Goal: Task Accomplishment & Management: Complete application form

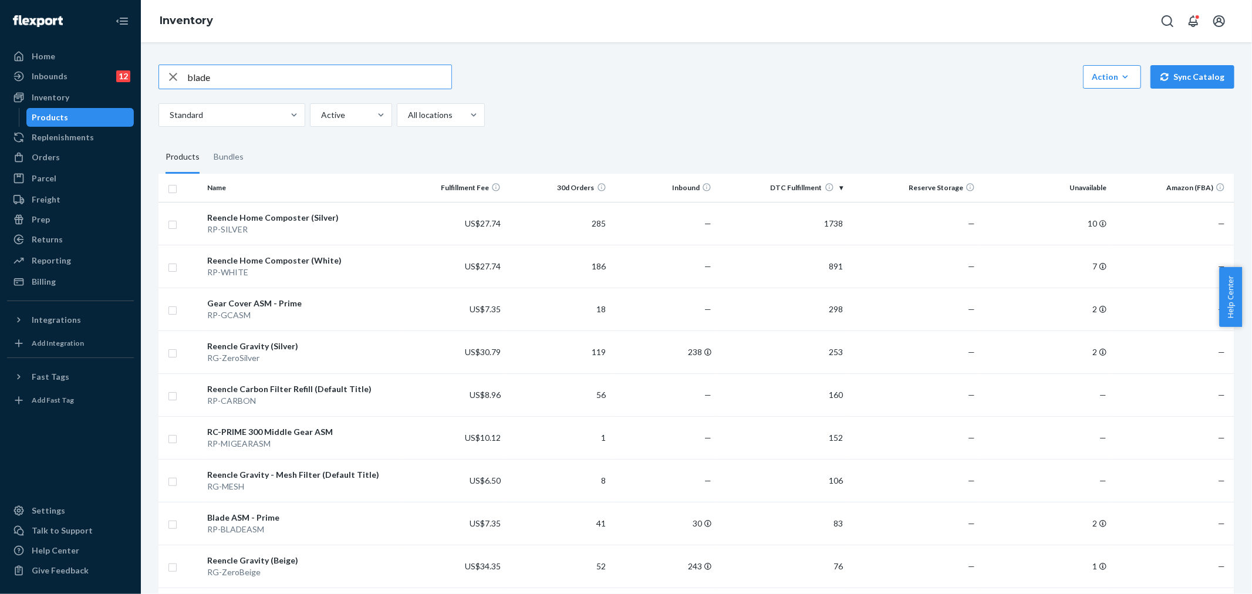
type input "blade"
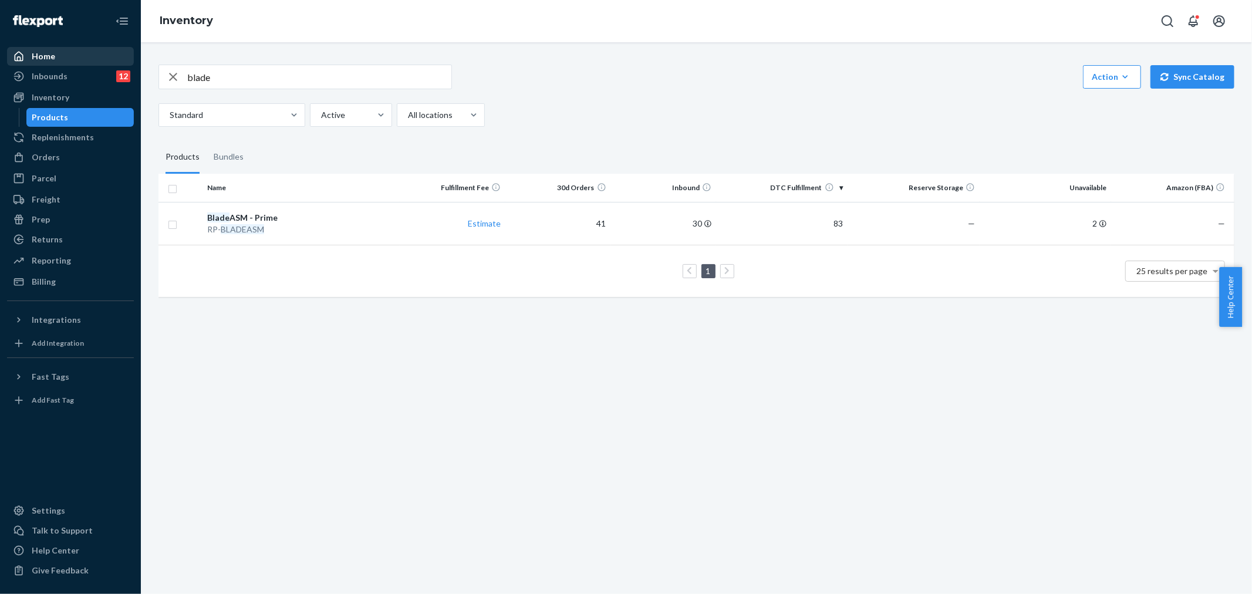
click at [69, 60] on div "Home" at bounding box center [70, 56] width 124 height 16
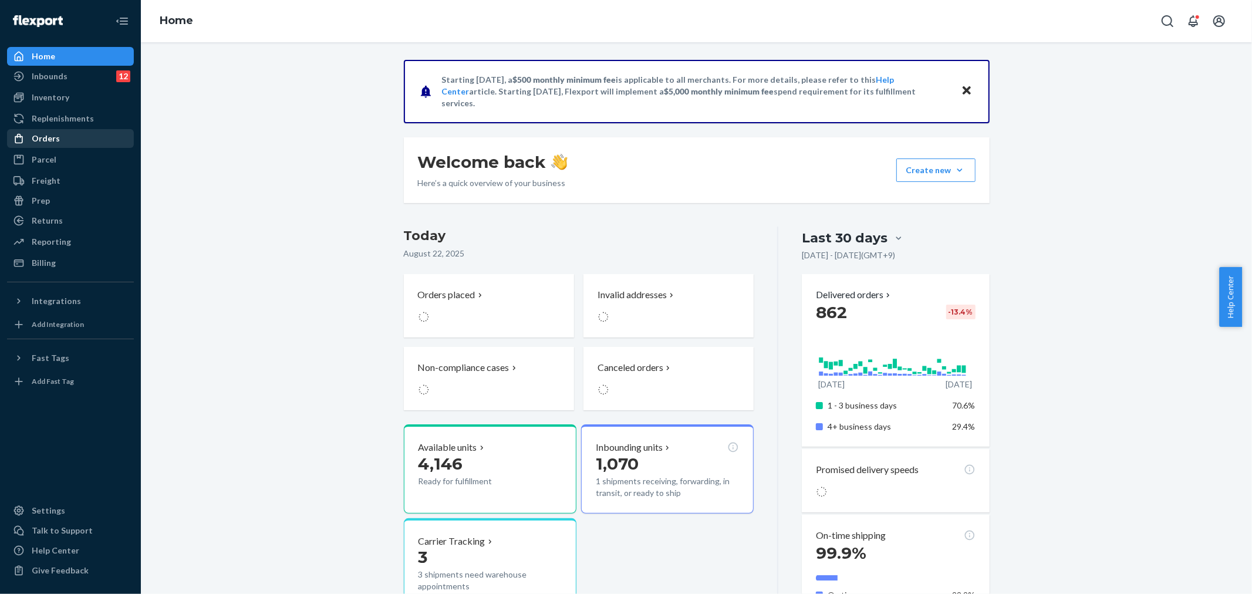
click at [75, 137] on div "Orders" at bounding box center [70, 138] width 124 height 16
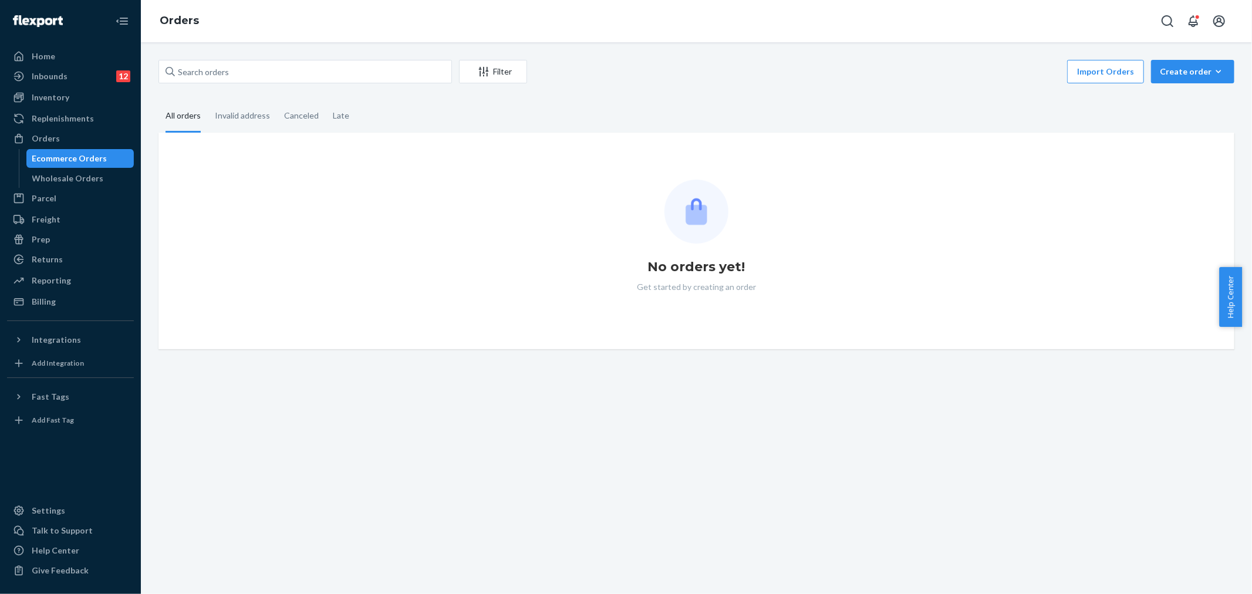
click at [1160, 48] on div "Filter Import Orders Create order Ecommerce order Removal order All orders Inva…" at bounding box center [696, 318] width 1111 height 552
click at [1174, 73] on div "Create order" at bounding box center [1193, 72] width 66 height 12
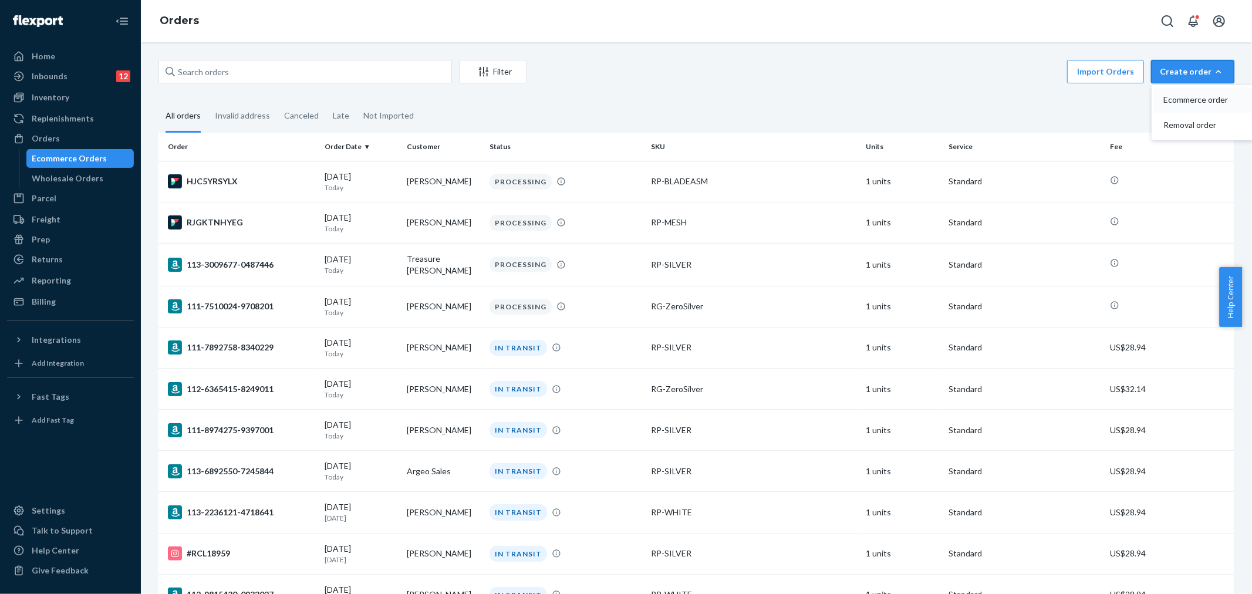
click at [1172, 102] on span "Ecommerce order" at bounding box center [1199, 100] width 73 height 8
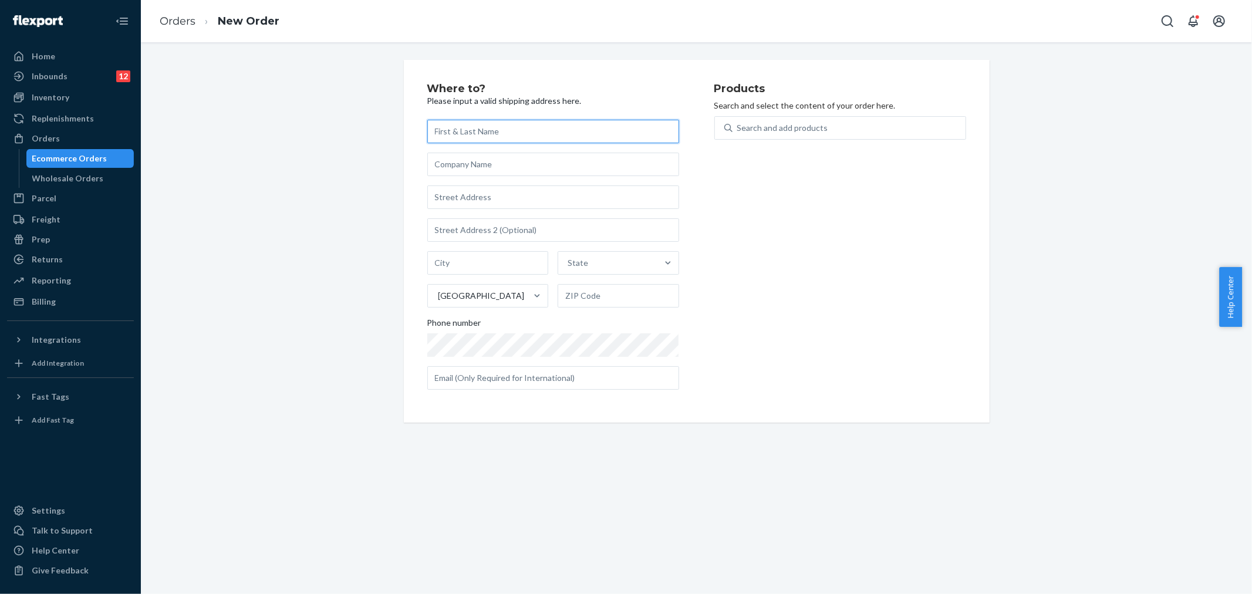
click at [495, 127] on input "text" at bounding box center [553, 131] width 252 height 23
paste input "[PERSON_NAME]"
type input "[PERSON_NAME]"
click at [493, 161] on input "text" at bounding box center [553, 164] width 252 height 23
paste input "[PERSON_NAME]"
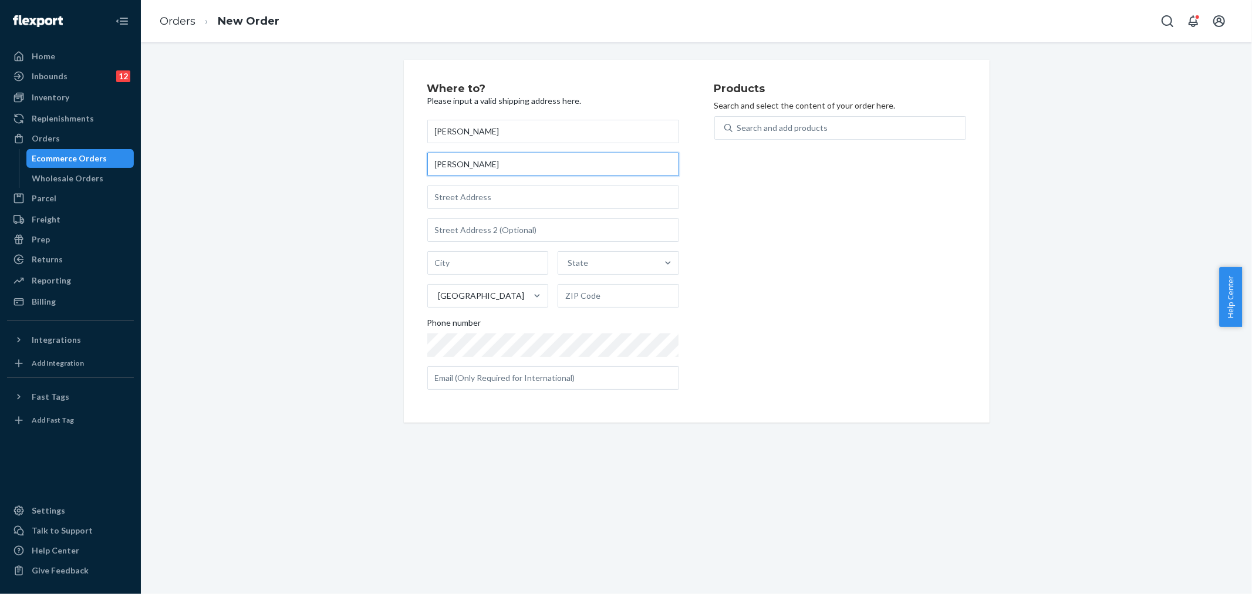
type input "[PERSON_NAME]"
click at [452, 202] on input "text" at bounding box center [553, 196] width 252 height 23
paste input "[STREET_ADDRESS]"
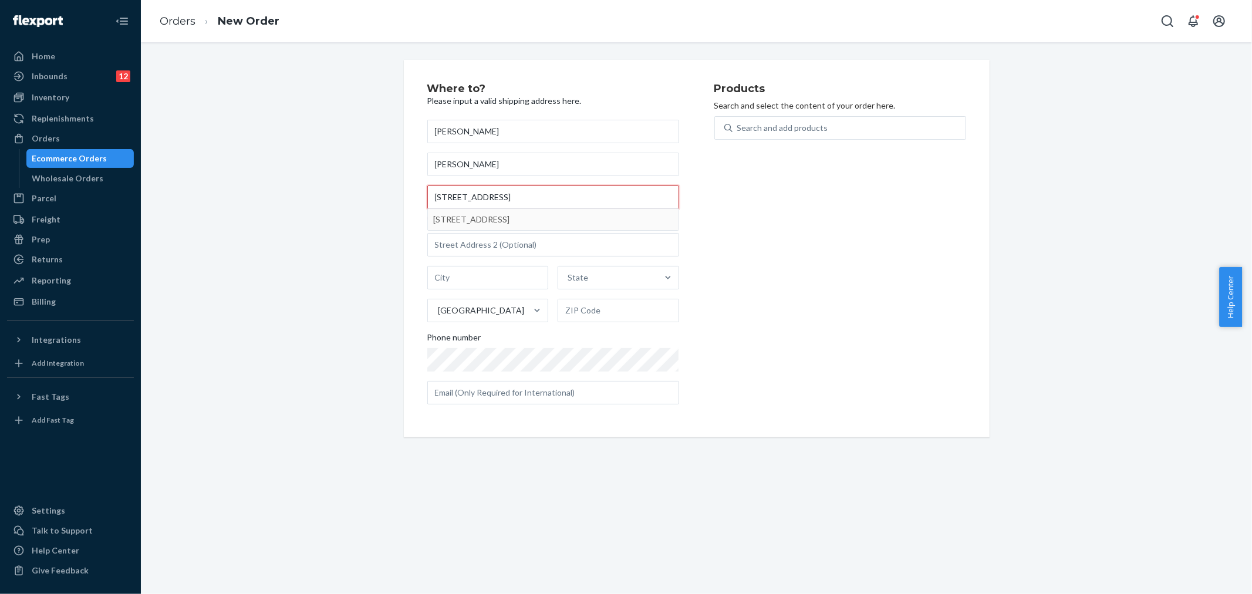
type input "[STREET_ADDRESS]"
type input "[GEOGRAPHIC_DATA]"
type input "27516"
type input "[STREET_ADDRESS]"
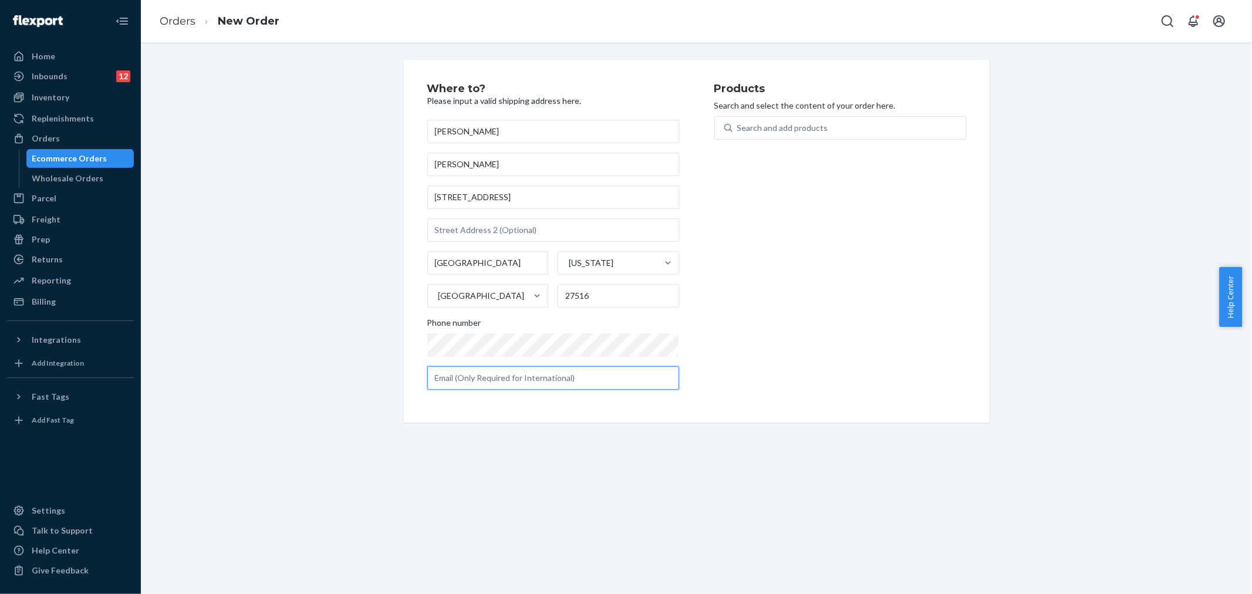
click at [488, 371] on input "text" at bounding box center [553, 377] width 252 height 23
paste input "[EMAIL_ADDRESS][DOMAIN_NAME]"
type input "[EMAIL_ADDRESS][DOMAIN_NAME]"
click at [755, 133] on div "Search and add products" at bounding box center [848, 127] width 233 height 21
click at [738, 133] on input "0 results available. Use Up and Down to choose options, press Enter to select t…" at bounding box center [737, 128] width 1 height 12
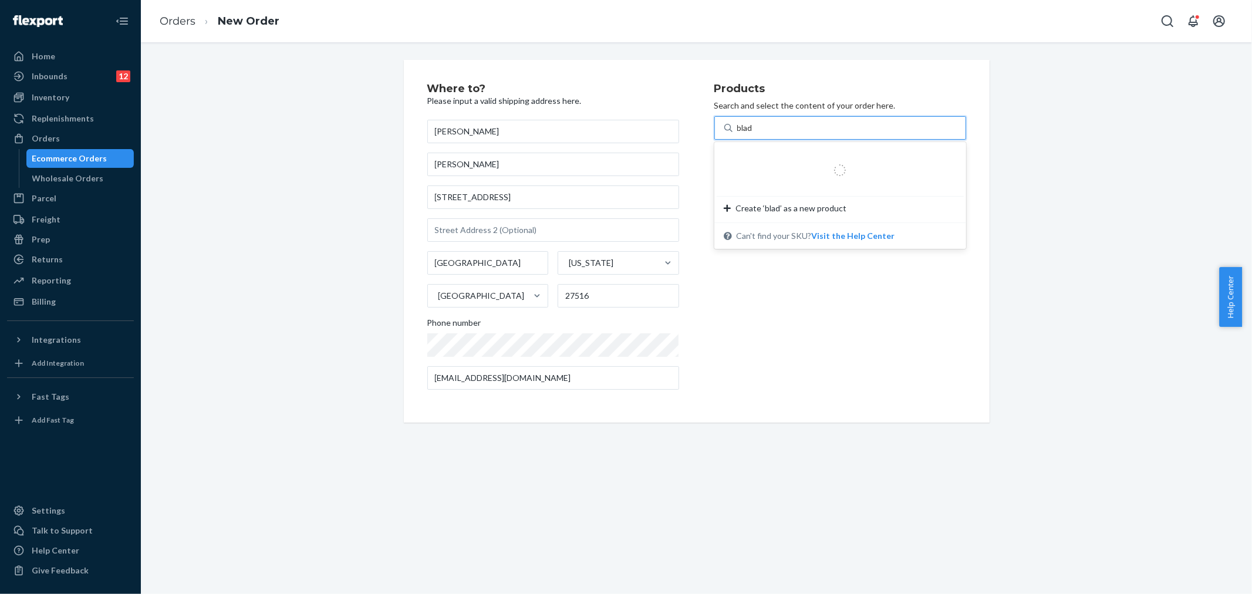
type input "blade"
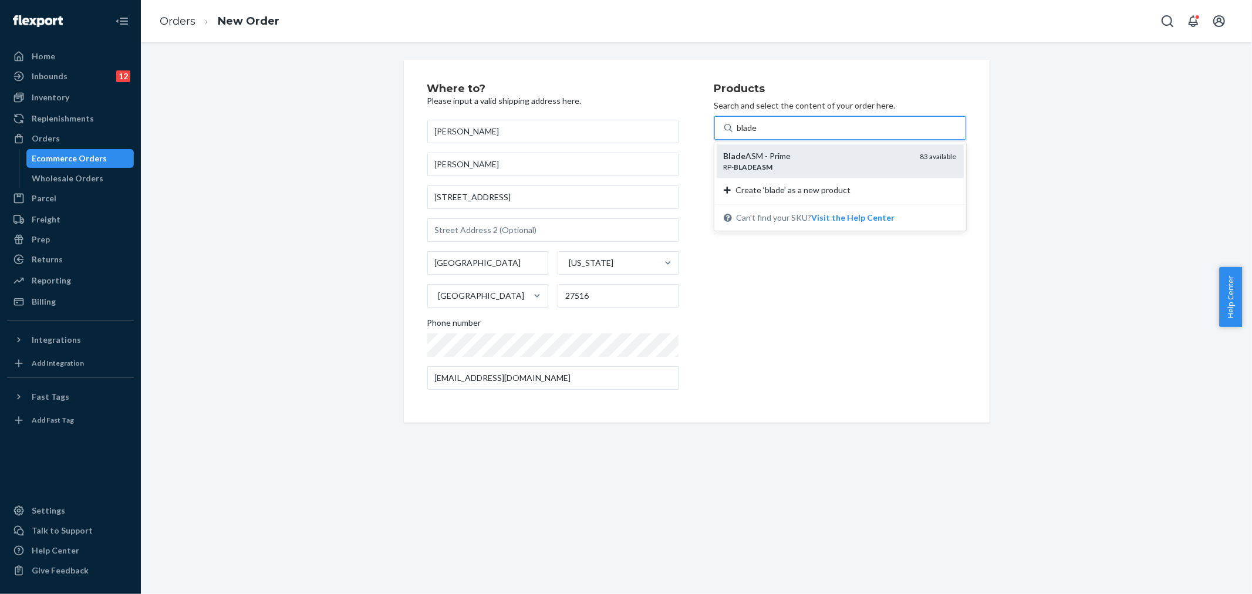
click at [755, 151] on div "Blade ASM - Prime" at bounding box center [817, 156] width 187 height 12
click at [755, 134] on input "blade" at bounding box center [747, 128] width 21 height 12
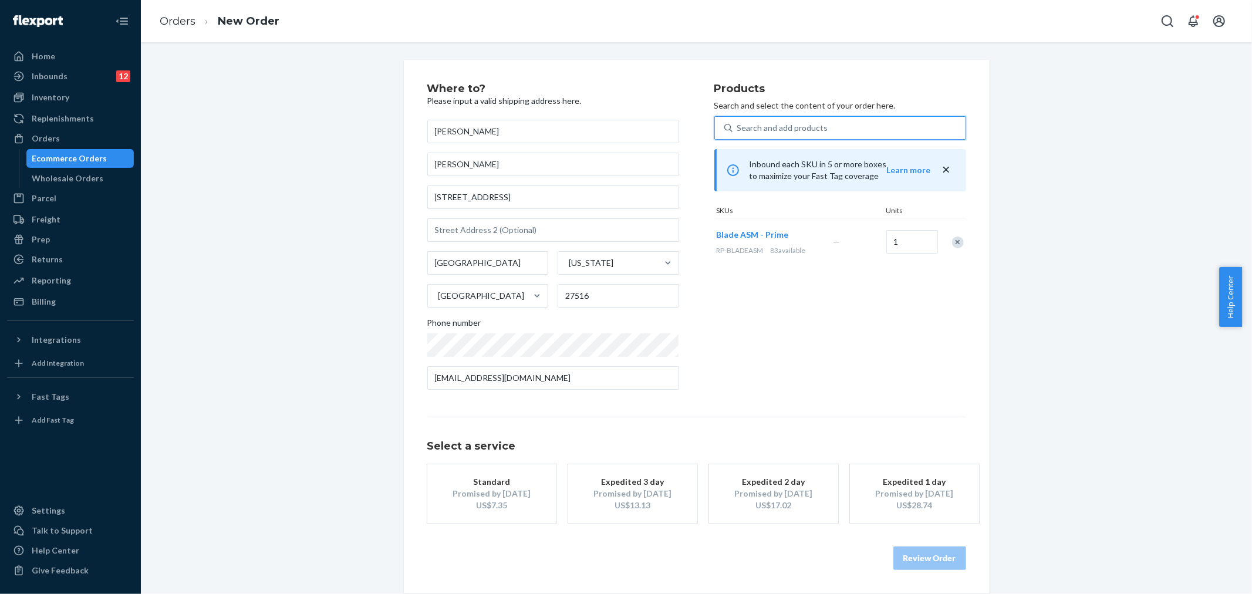
click at [473, 480] on div "Standard" at bounding box center [492, 482] width 94 height 12
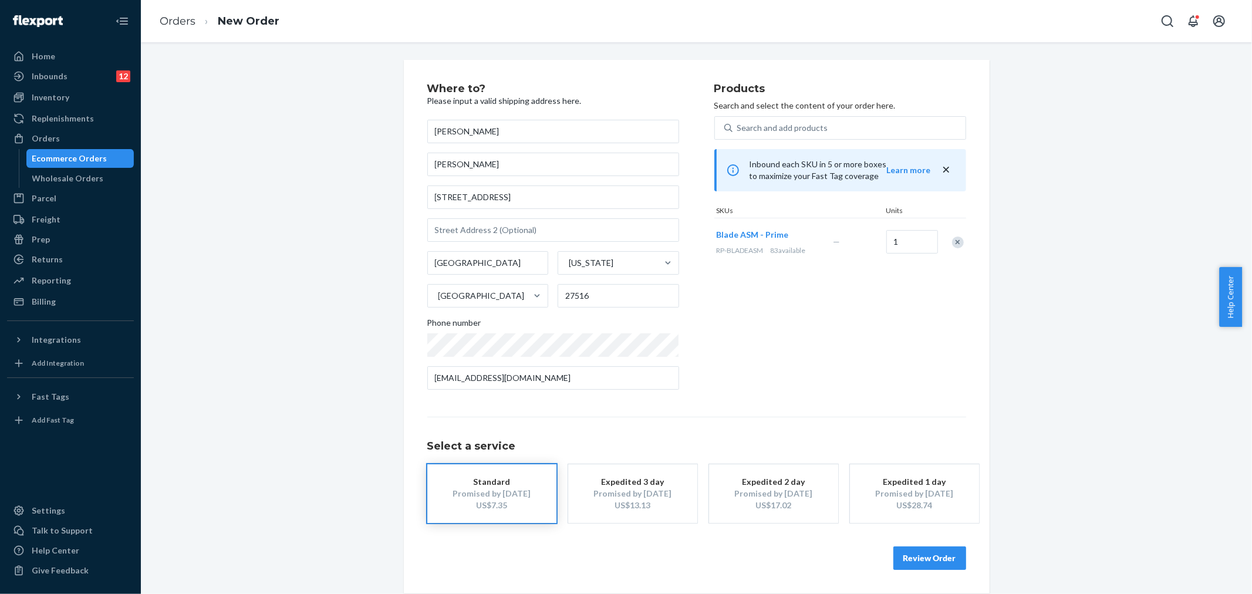
click at [924, 560] on button "Review Order" at bounding box center [929, 557] width 73 height 23
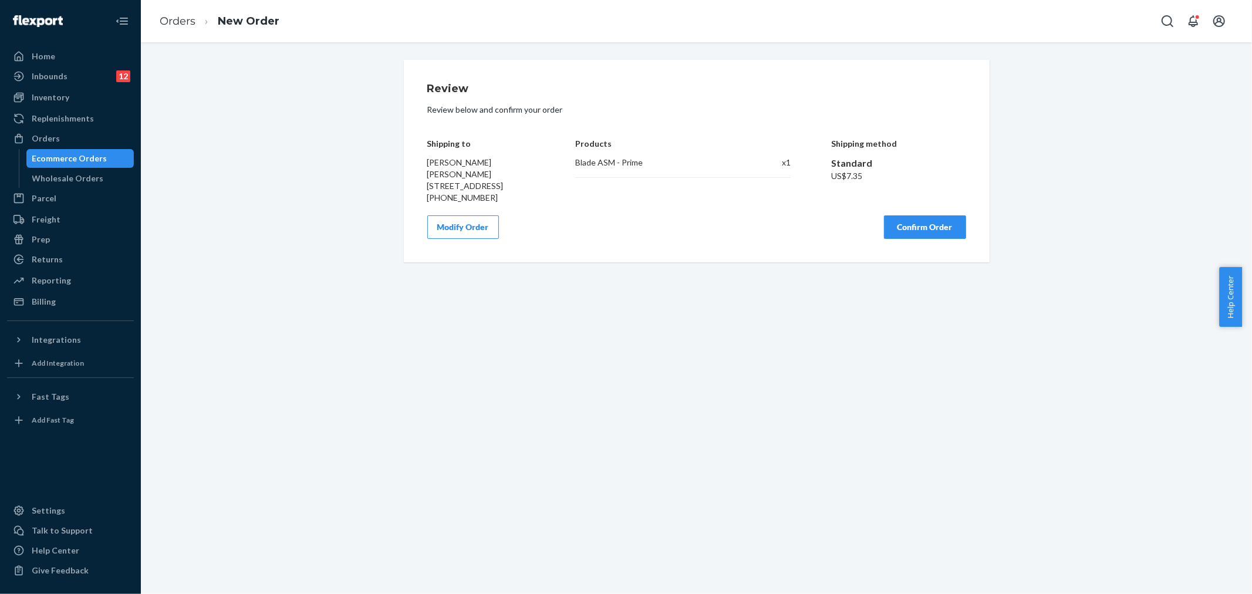
click at [895, 238] on button "Confirm Order" at bounding box center [925, 226] width 82 height 23
